Goal: Information Seeking & Learning: Learn about a topic

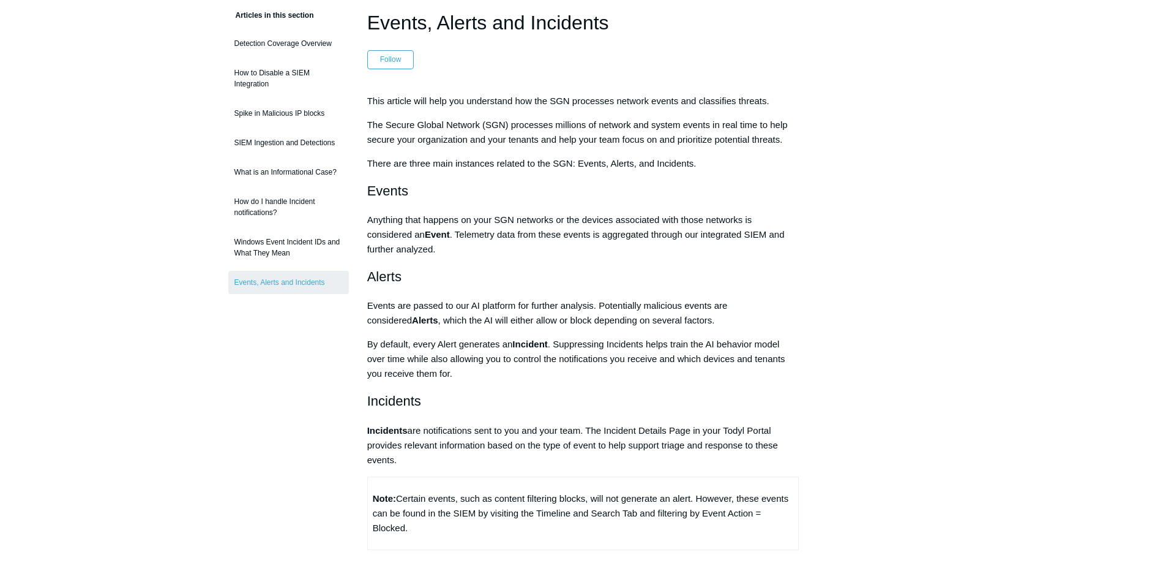
scroll to position [122, 0]
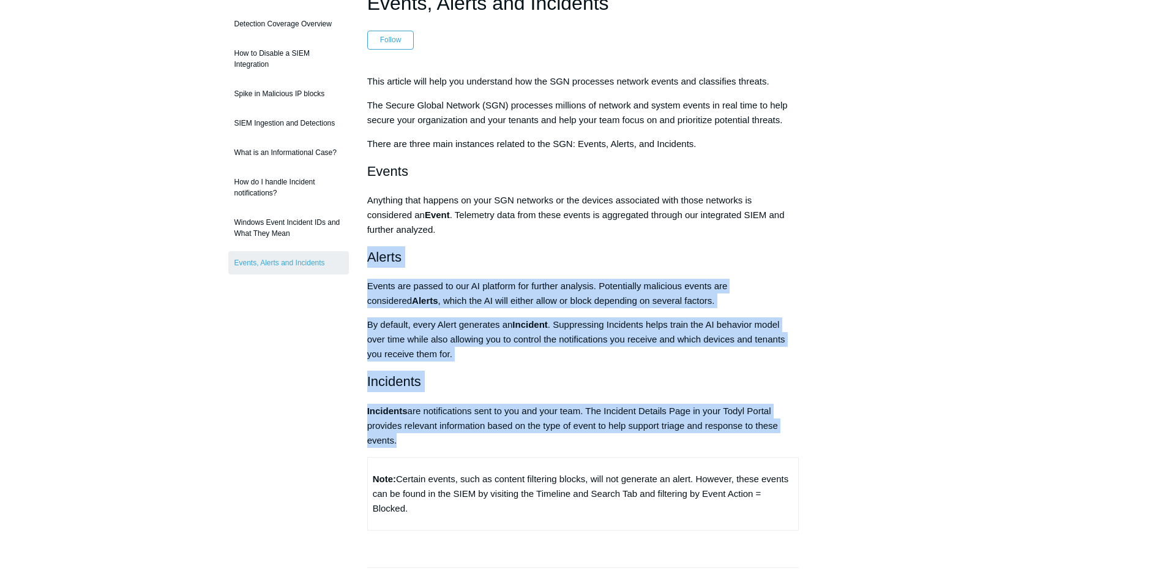
drag, startPoint x: 363, startPoint y: 252, endPoint x: 596, endPoint y: 443, distance: 300.6
click at [596, 443] on article "Events, Alerts and Incidents Follow Not yet followed by anyone This article wil…" at bounding box center [583, 426] width 469 height 876
copy div "Alerts Events are passed to our AI platform for further analysis. Potentially m…"
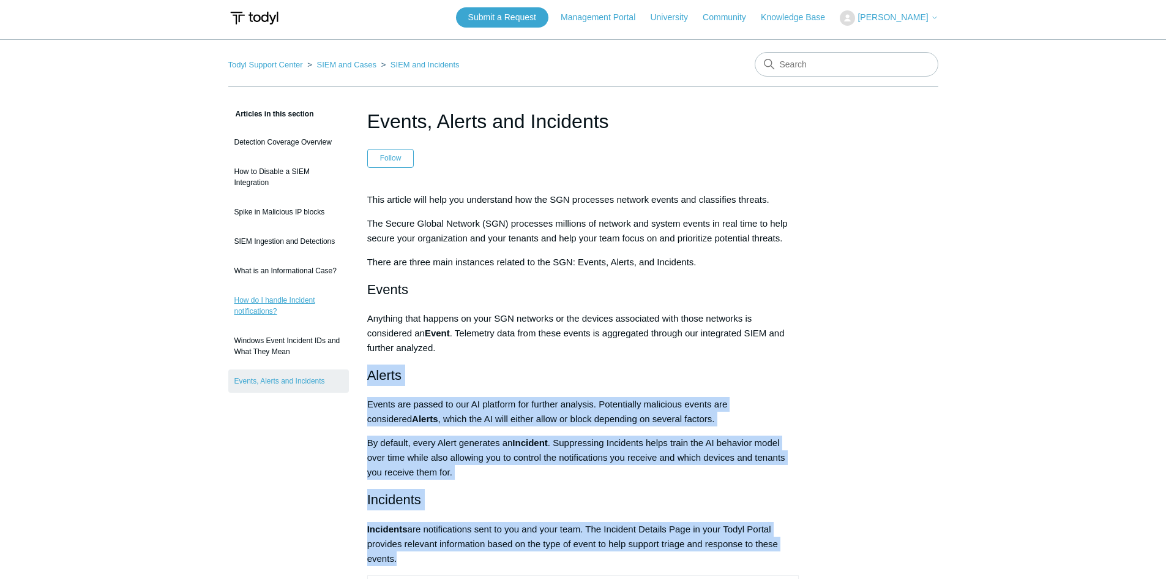
scroll to position [0, 0]
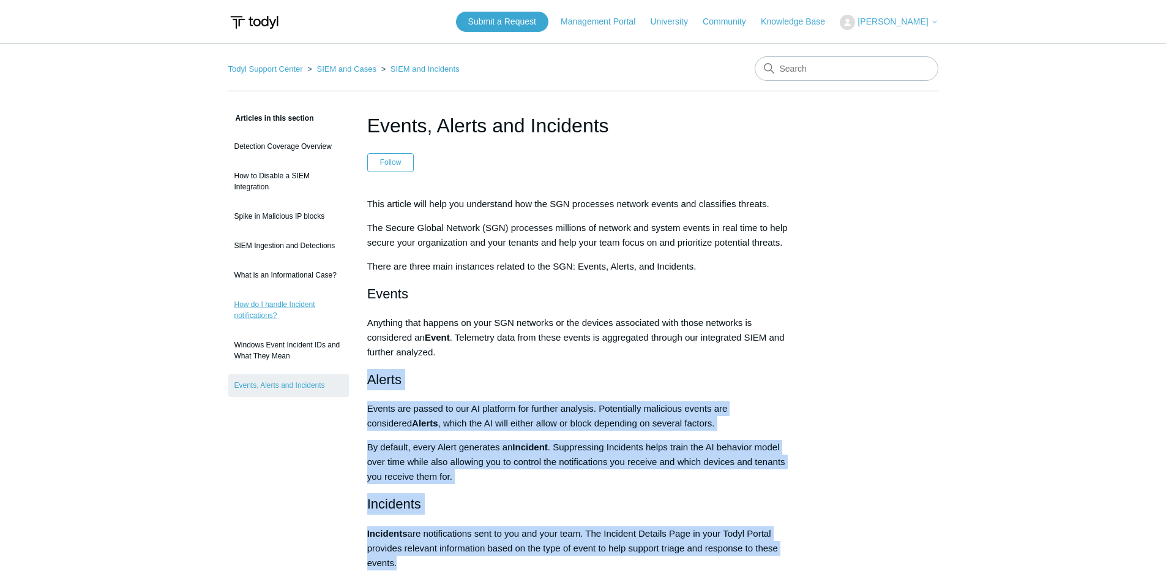
click at [253, 305] on link "How do I handle Incident notifications?" at bounding box center [288, 310] width 121 height 34
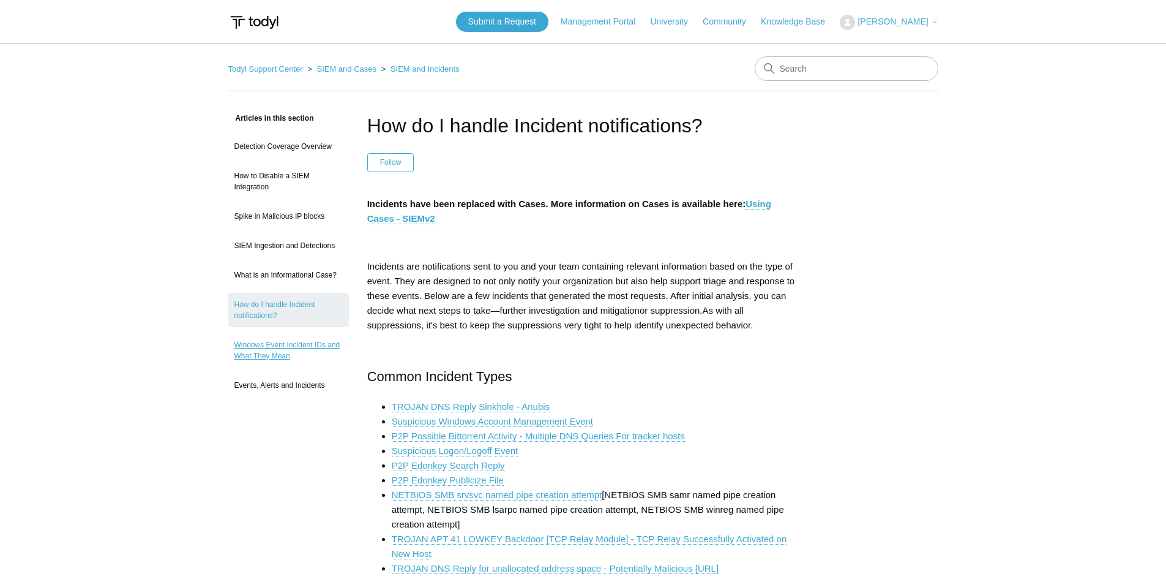
click at [269, 348] on link "Windows Event Incident IDs and What They Mean" at bounding box center [288, 350] width 121 height 34
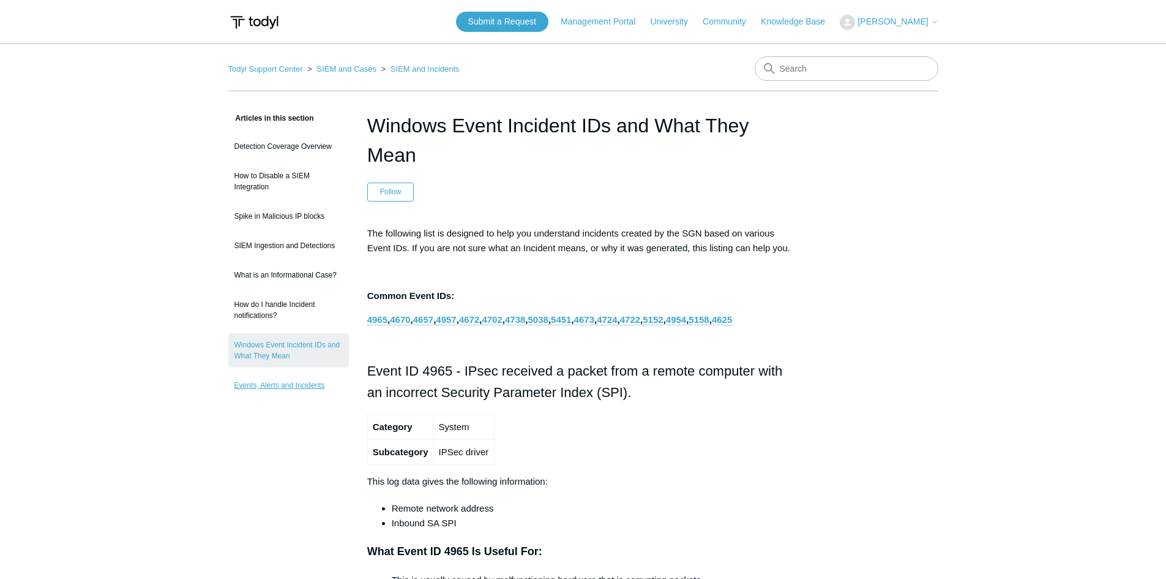
click at [286, 382] on link "Events, Alerts and Incidents" at bounding box center [288, 384] width 121 height 23
